Goal: Task Accomplishment & Management: Complete application form

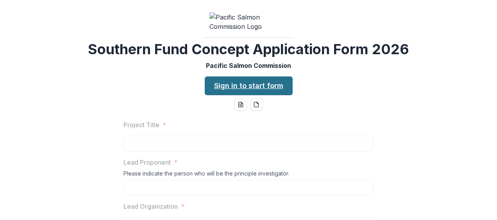
click at [263, 95] on link "Sign in to start form" at bounding box center [249, 86] width 88 height 19
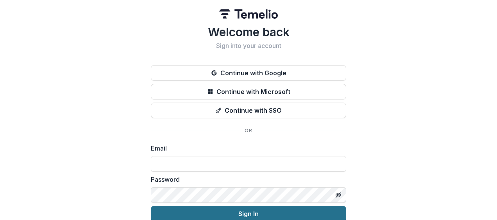
type input "**********"
click at [254, 213] on button "Sign In" at bounding box center [248, 214] width 195 height 16
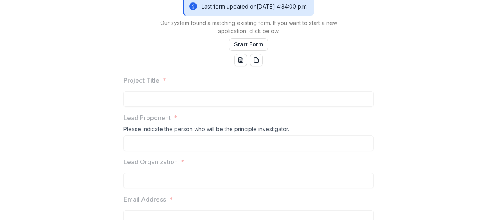
scroll to position [156, 0]
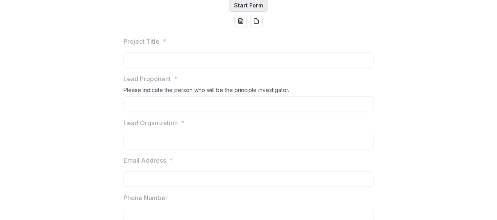
click at [245, 12] on button "Start Form" at bounding box center [248, 5] width 39 height 13
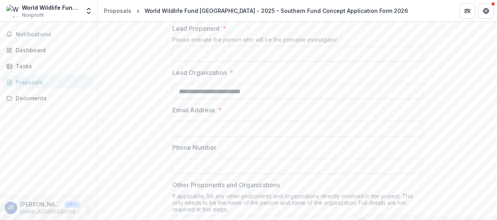
scroll to position [195, 0]
click at [190, 17] on input "Project Title *" at bounding box center [297, 10] width 250 height 16
paste input "**********"
type input "**********"
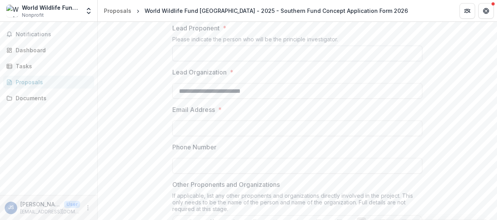
click at [194, 61] on input "Lead Proponent *" at bounding box center [297, 54] width 250 height 16
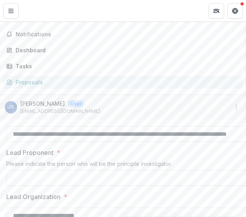
scroll to position [228, 0]
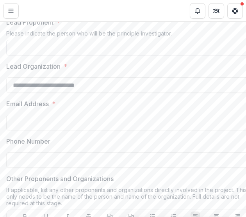
click at [47, 55] on input "Lead Proponent *" at bounding box center [131, 48] width 250 height 16
type input "**********"
drag, startPoint x: 72, startPoint y: 188, endPoint x: 91, endPoint y: 188, distance: 19.1
click at [72, 130] on input "Email Address *" at bounding box center [131, 123] width 250 height 16
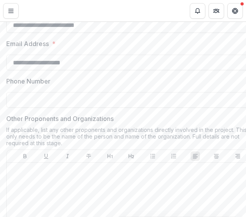
scroll to position [306, 0]
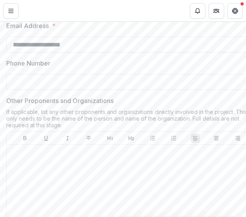
type input "**********"
click at [42, 90] on input "Phone Number" at bounding box center [131, 82] width 250 height 16
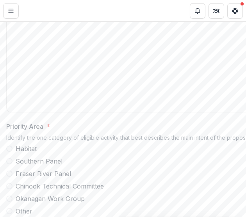
scroll to position [423, 0]
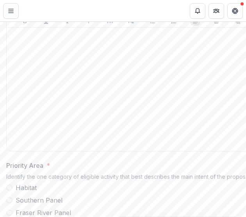
type input "**********"
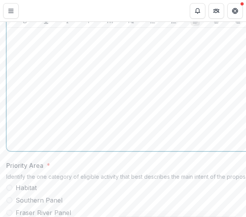
click at [57, 105] on div at bounding box center [131, 89] width 243 height 117
drag, startPoint x: 53, startPoint y: 107, endPoint x: 59, endPoint y: 107, distance: 5.9
click at [55, 107] on div at bounding box center [131, 89] width 243 height 117
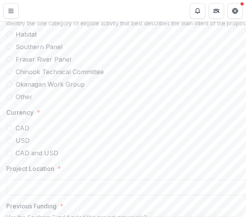
scroll to position [580, 0]
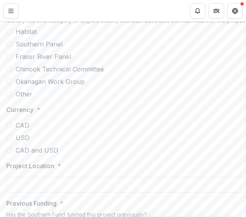
click at [14, 61] on label "Fraser River Panel" at bounding box center [131, 56] width 250 height 9
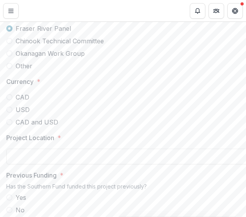
scroll to position [619, 0]
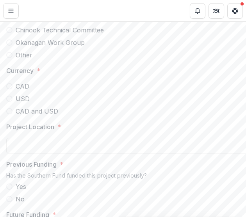
click at [11, 89] on span at bounding box center [9, 86] width 6 height 6
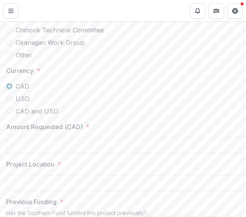
scroll to position [658, 0]
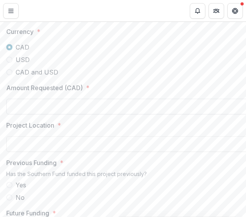
click at [35, 114] on input "Amount Requested (CAD) *" at bounding box center [131, 107] width 250 height 16
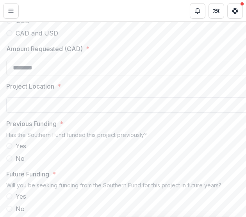
type input "********"
click at [31, 113] on input "Project Location *" at bounding box center [131, 105] width 250 height 16
click at [38, 113] on input "Project Location *" at bounding box center [131, 105] width 250 height 16
paste input "**********"
click at [166, 113] on input "**********" at bounding box center [131, 105] width 250 height 16
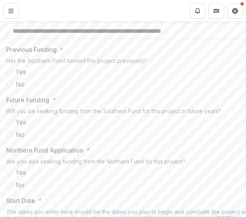
scroll to position [775, 0]
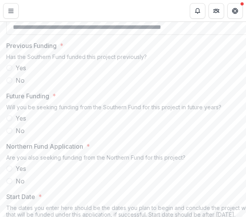
type input "**********"
click at [9, 84] on span at bounding box center [9, 80] width 6 height 6
click at [12, 121] on span at bounding box center [9, 118] width 6 height 6
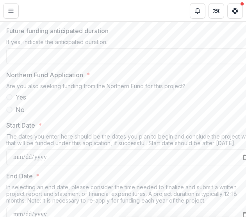
scroll to position [892, 0]
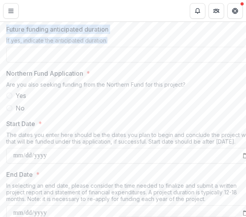
drag, startPoint x: 7, startPoint y: 94, endPoint x: 117, endPoint y: 100, distance: 109.9
click at [117, 63] on div "Future funding anticipated duration If yes, indicate the anticipated duration." at bounding box center [131, 44] width 250 height 38
drag, startPoint x: 117, startPoint y: 100, endPoint x: 74, endPoint y: 102, distance: 43.0
copy div "Future funding anticipated duration If yes, indicate the anticipated duration."
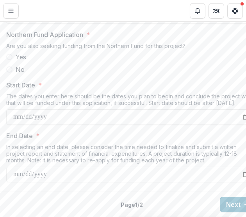
scroll to position [970, 0]
click at [72, 24] on input "Future funding anticipated duration" at bounding box center [131, 16] width 250 height 16
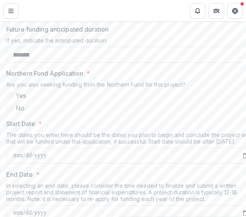
type input "*******"
click at [51, 100] on label "Yes" at bounding box center [131, 95] width 250 height 9
click at [8, 111] on span at bounding box center [9, 108] width 6 height 6
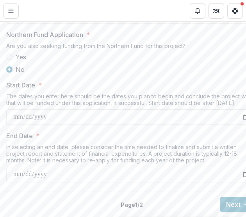
scroll to position [1000, 0]
click at [52, 111] on input "Start Date *" at bounding box center [131, 117] width 250 height 16
click at [19, 111] on input "Start Date *" at bounding box center [131, 117] width 250 height 16
type input "**********"
click at [20, 171] on input "End Date *" at bounding box center [131, 175] width 250 height 16
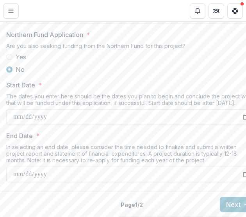
type input "**********"
click at [229, 197] on button "Next" at bounding box center [238, 205] width 36 height 16
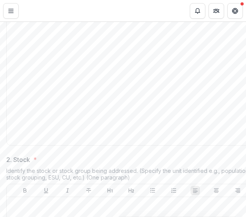
scroll to position [258, 0]
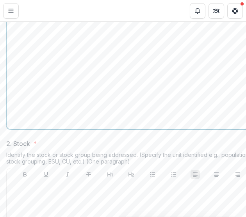
click at [89, 84] on div at bounding box center [131, 67] width 243 height 117
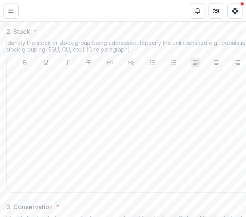
scroll to position [556, 0]
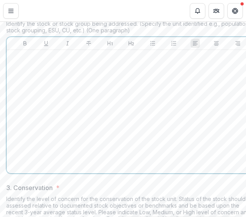
click at [39, 62] on p at bounding box center [131, 57] width 243 height 9
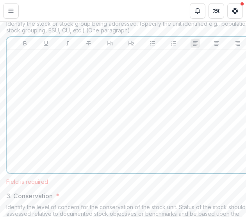
click at [45, 126] on div at bounding box center [131, 111] width 243 height 117
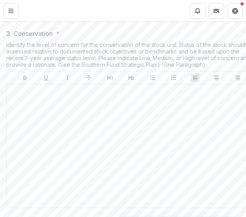
scroll to position [790, 0]
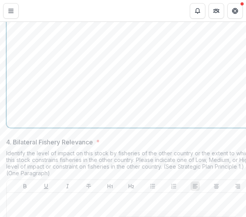
click at [32, 80] on div at bounding box center [131, 65] width 243 height 117
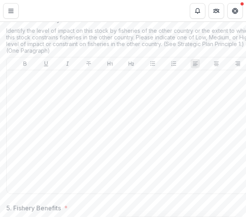
scroll to position [995, 0]
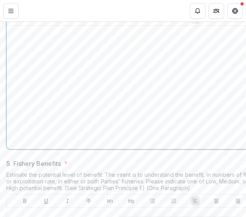
click at [36, 38] on p at bounding box center [131, 33] width 243 height 9
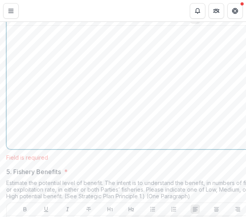
click at [79, 38] on p at bounding box center [131, 33] width 243 height 9
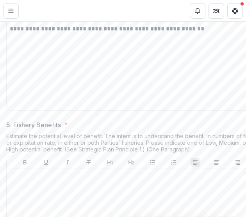
scroll to position [1113, 0]
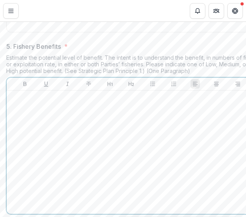
click at [37, 164] on div at bounding box center [131, 152] width 243 height 117
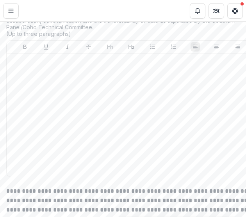
scroll to position [1484, 0]
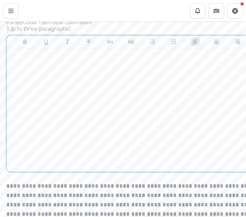
click at [52, 60] on p at bounding box center [131, 56] width 243 height 9
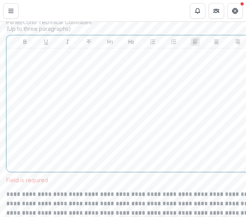
click at [44, 120] on div at bounding box center [131, 110] width 243 height 117
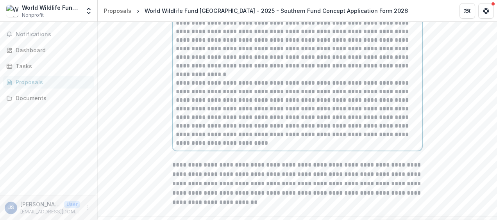
scroll to position [1573, 0]
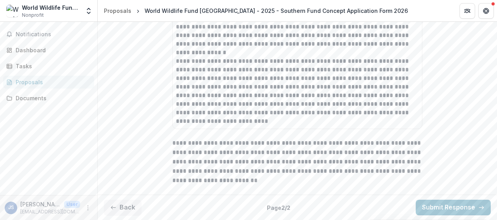
click at [128, 208] on button "Back" at bounding box center [123, 208] width 38 height 16
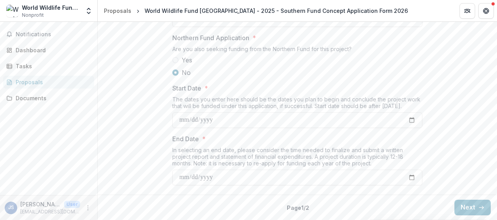
scroll to position [958, 0]
